Goal: Transaction & Acquisition: Book appointment/travel/reservation

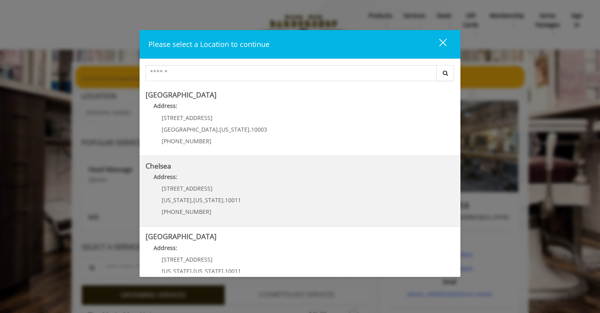
click at [226, 194] on div "[STREET_ADDRESS][US_STATE][US_STATE] (917) 639-3902" at bounding box center [196, 202] width 100 height 35
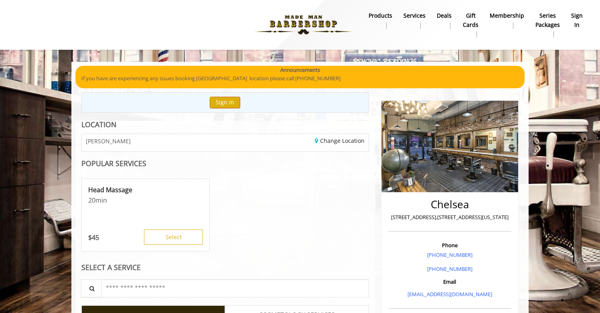
click at [222, 102] on button "Sign In" at bounding box center [225, 103] width 30 height 12
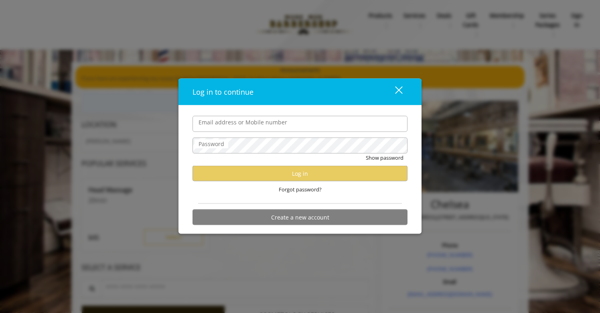
click at [381, 130] on input "Email address or Mobile number" at bounding box center [300, 124] width 215 height 16
click at [406, 137] on form "Email address or Mobile number Password Show password Log in Forgot password? C…" at bounding box center [300, 173] width 215 height 114
click at [349, 123] on input "Email address or Mobile number" at bounding box center [300, 124] width 215 height 16
click at [245, 122] on label "Email address or Mobile number" at bounding box center [243, 122] width 97 height 9
click at [245, 122] on input "Email address or Mobile number" at bounding box center [300, 124] width 215 height 16
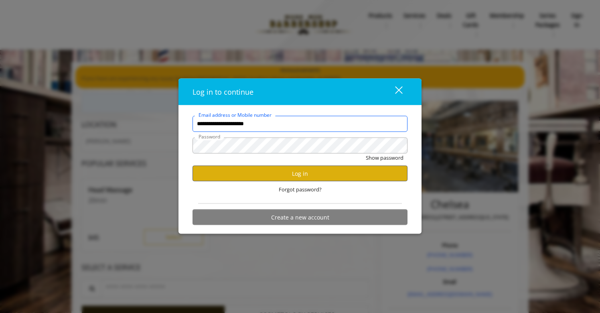
type input "**********"
click at [267, 172] on button "Log in" at bounding box center [300, 174] width 215 height 16
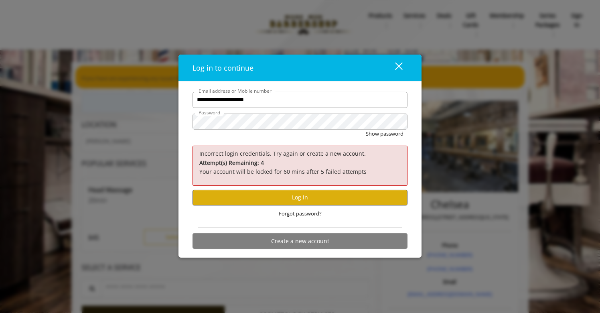
click at [305, 202] on button "Log in" at bounding box center [300, 197] width 215 height 16
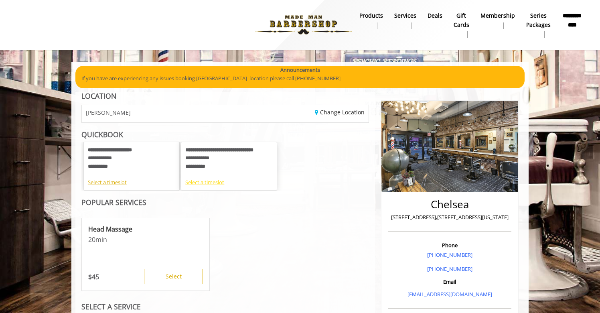
click at [210, 181] on div "Select a timeslot" at bounding box center [228, 182] width 87 height 8
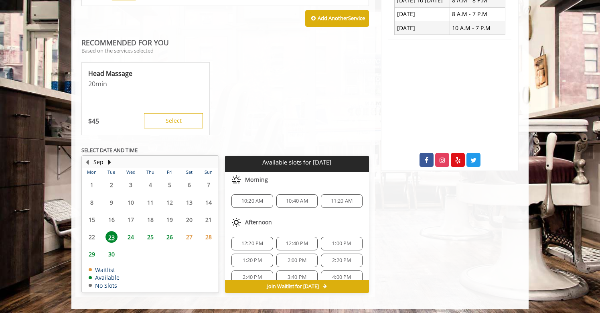
scroll to position [330, 0]
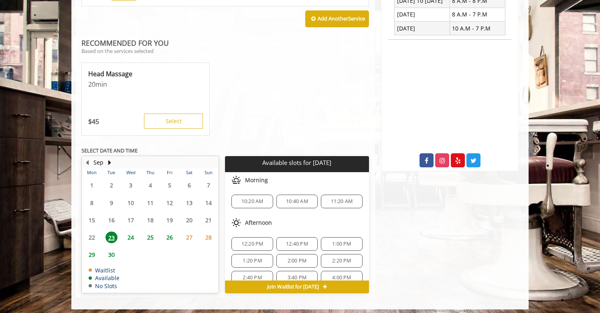
click at [290, 241] on span "12:40 PM" at bounding box center [297, 244] width 22 height 6
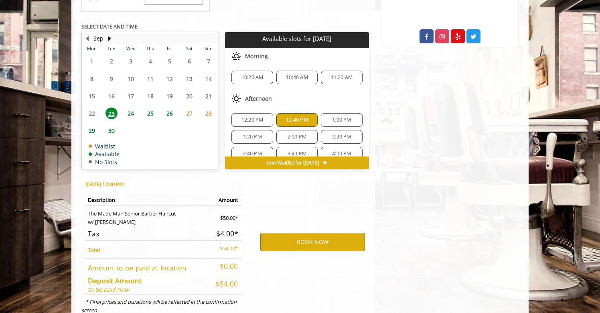
scroll to position [473, 0]
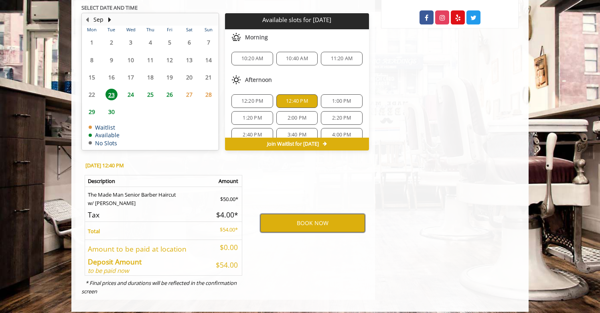
click at [339, 215] on button "BOOK NOW" at bounding box center [312, 223] width 105 height 18
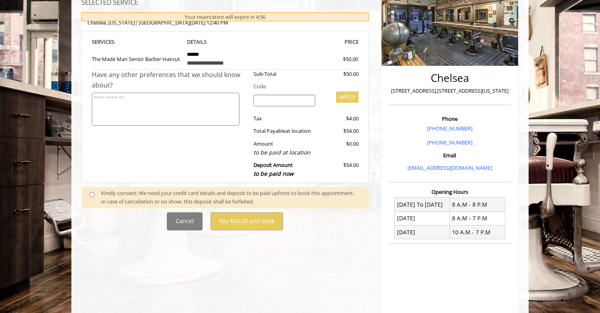
scroll to position [146, 0]
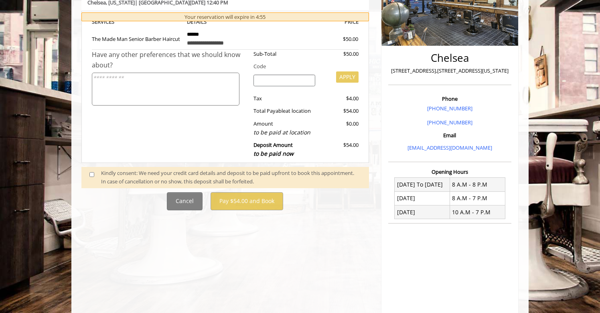
click at [116, 169] on div "Kindly consent: We need your credit card details and deposit to be paid upfront…" at bounding box center [231, 177] width 260 height 17
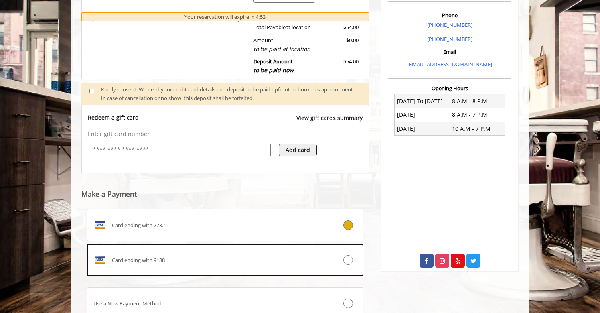
scroll to position [231, 0]
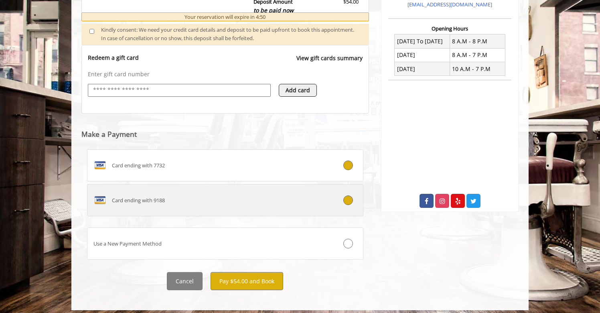
click at [295, 201] on div "Card ending with 9188" at bounding box center [202, 200] width 230 height 13
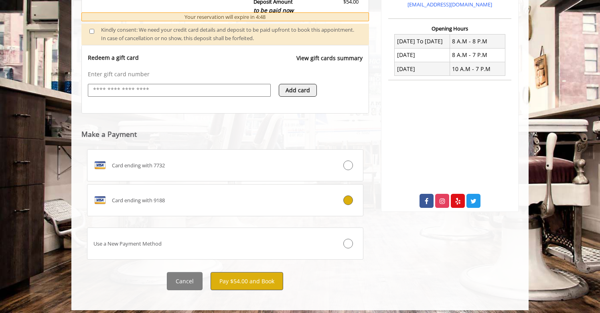
click at [270, 276] on button "Pay $54.00 and Book" at bounding box center [247, 281] width 73 height 18
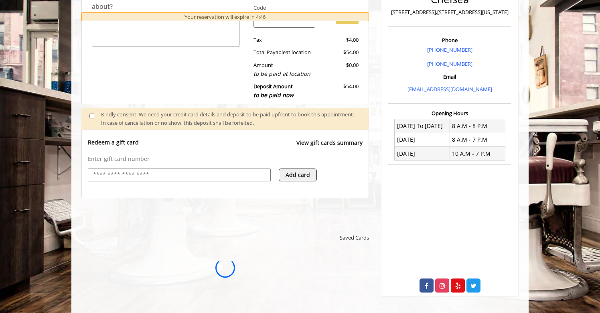
scroll to position [0, 0]
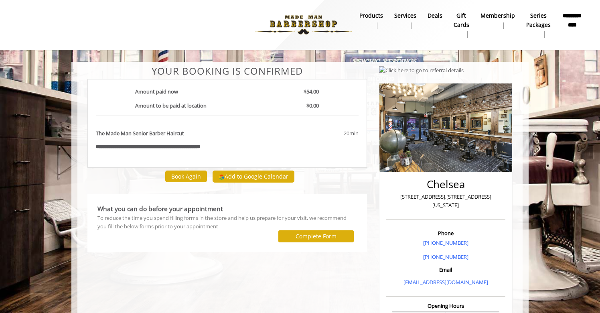
click at [349, 129] on div "20min" at bounding box center [318, 133] width 79 height 8
